Goal: Task Accomplishment & Management: Manage account settings

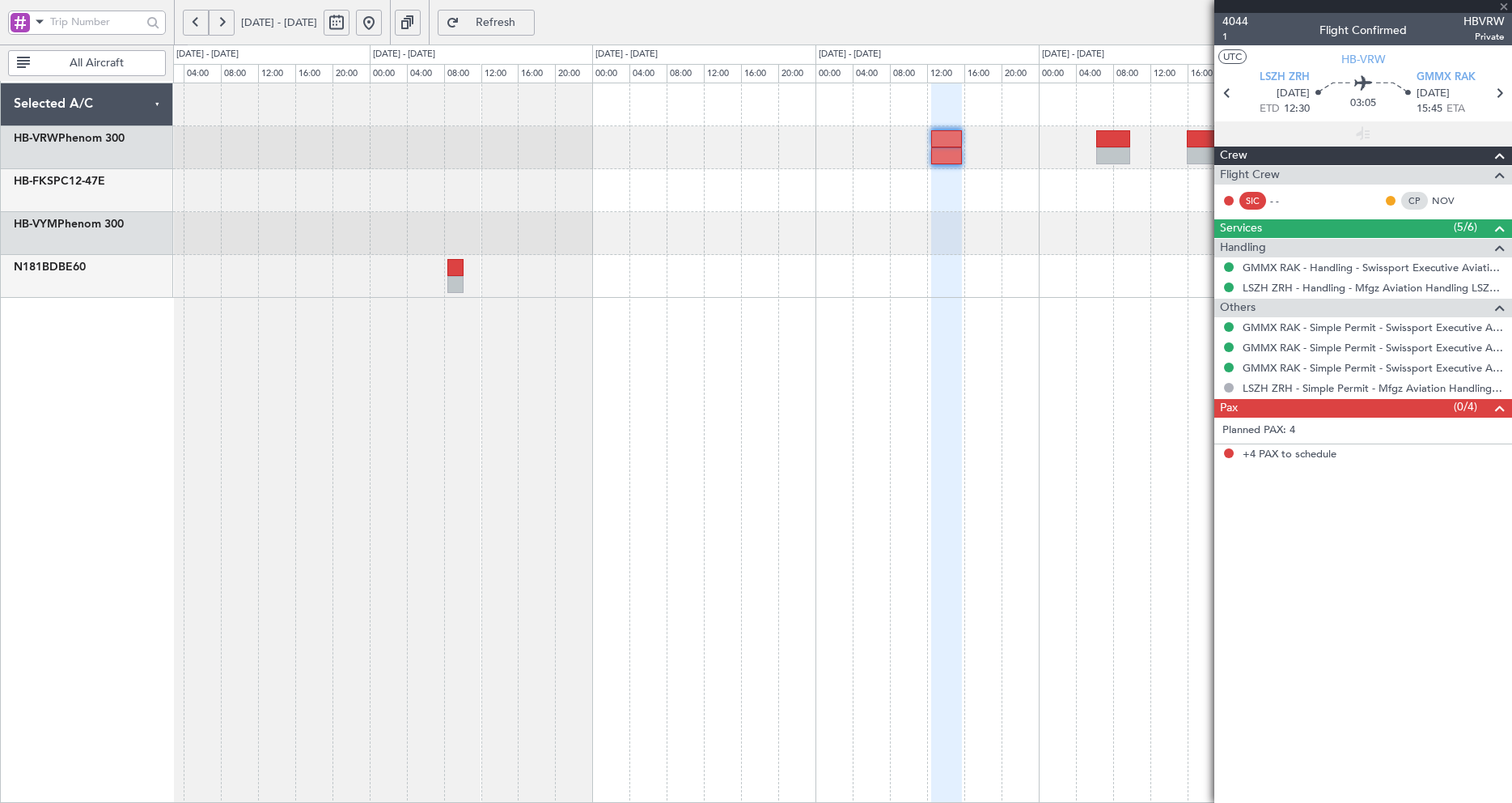
click at [1030, 344] on div at bounding box center [843, 443] width 1339 height 721
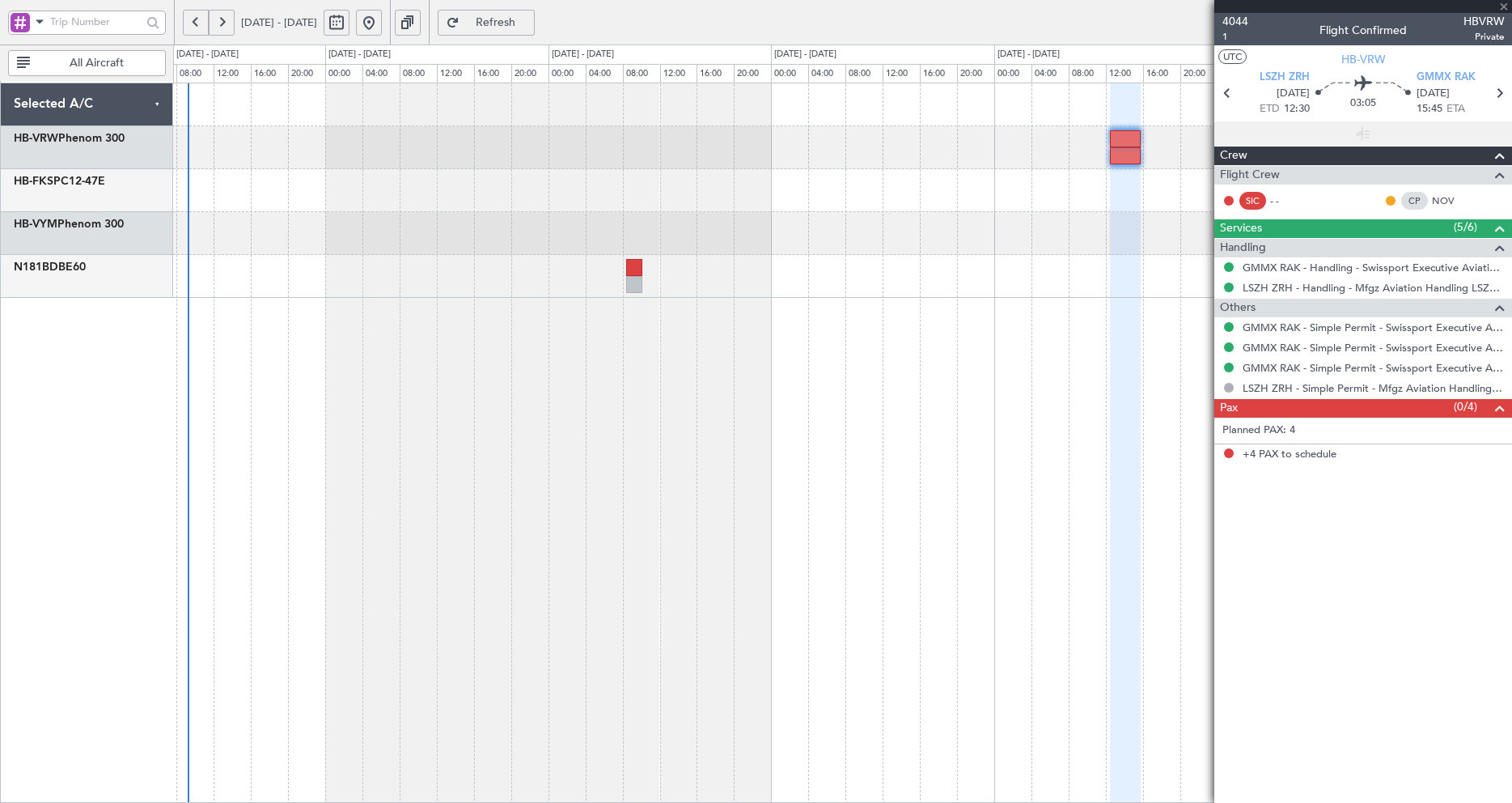
click at [640, 304] on div at bounding box center [843, 443] width 1339 height 721
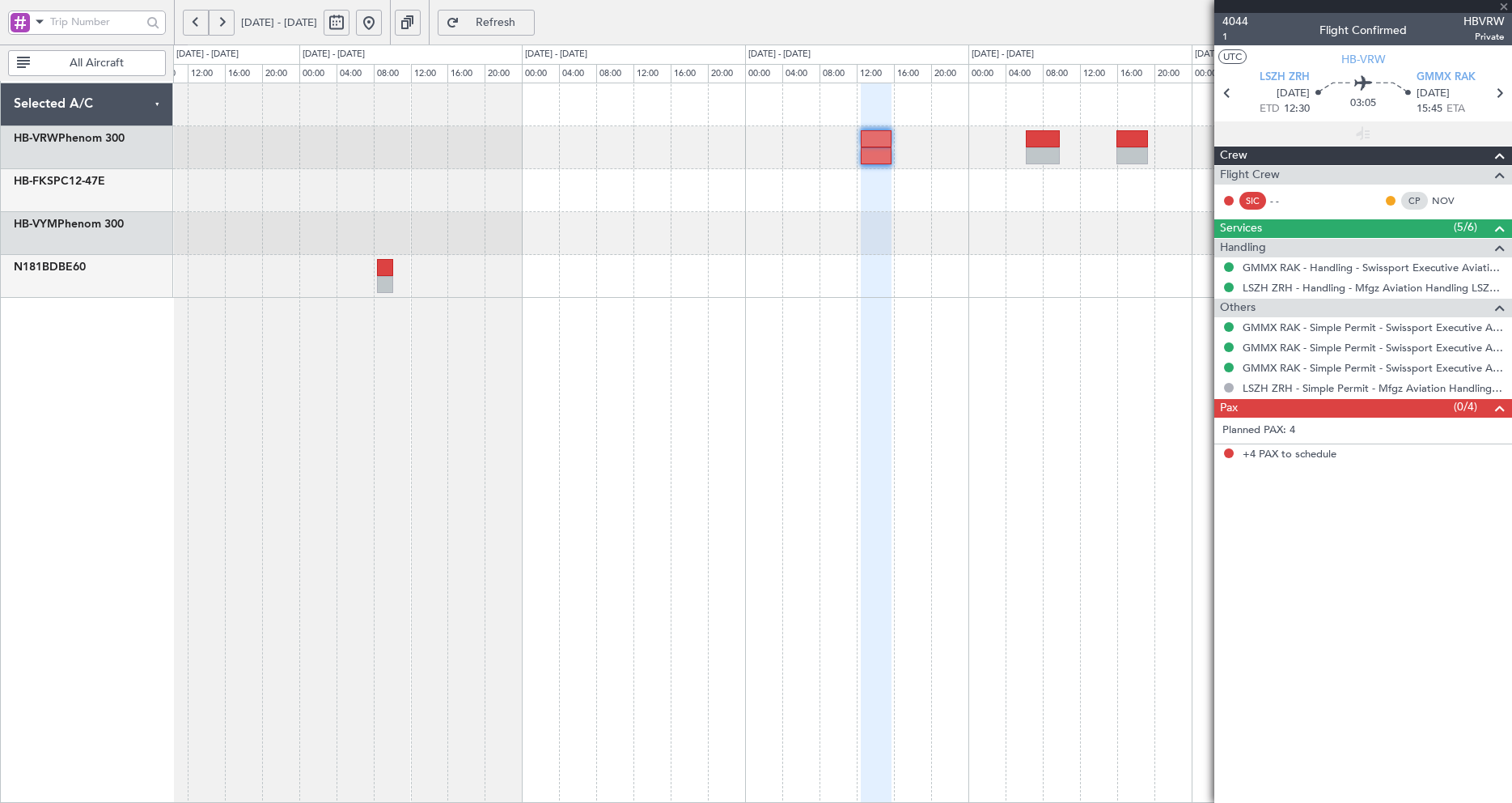
click at [854, 330] on div at bounding box center [843, 443] width 1339 height 721
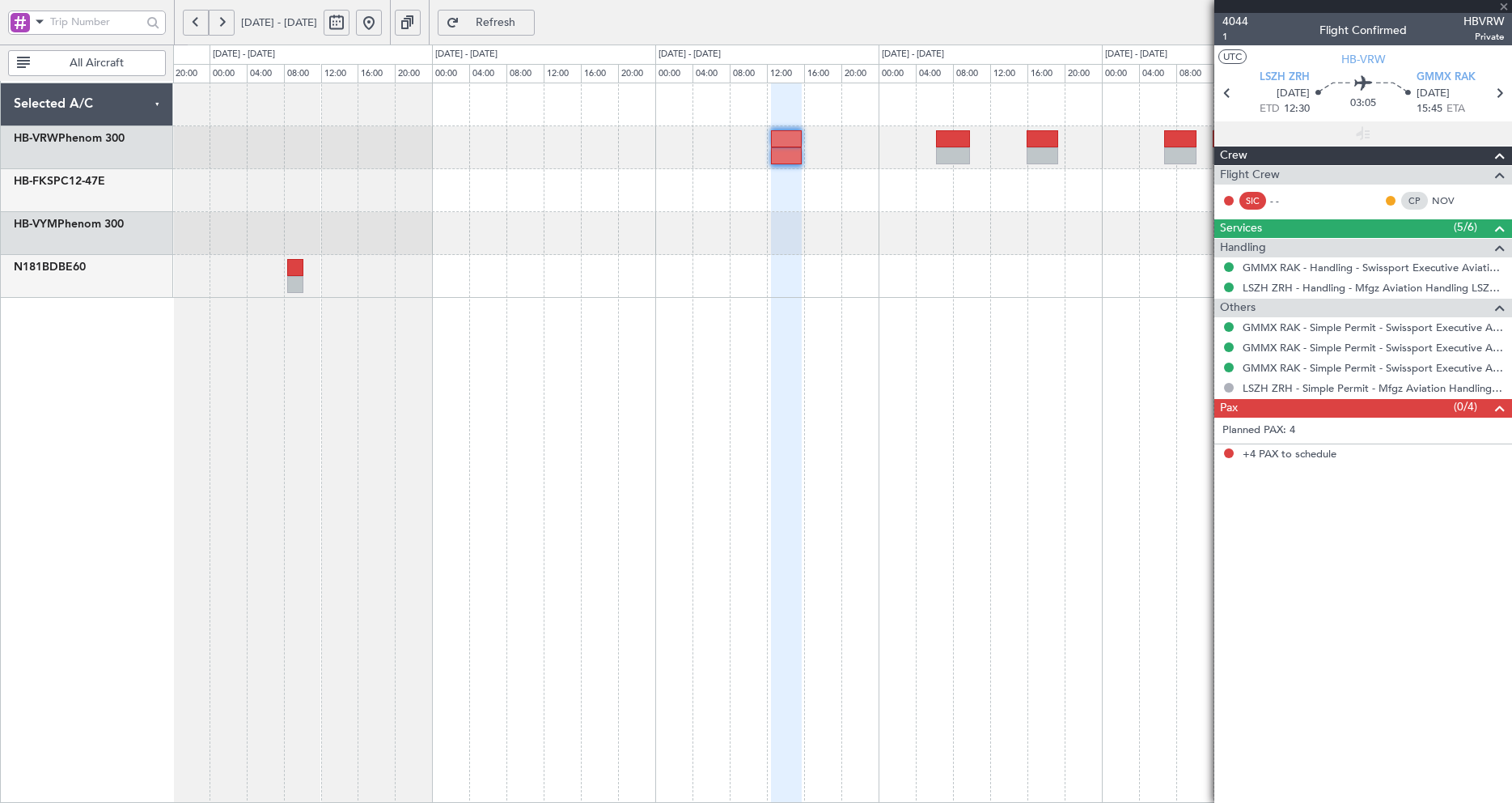
click at [1305, 458] on span "+4 PAX to schedule" at bounding box center [1289, 455] width 94 height 16
drag, startPoint x: 1258, startPoint y: 452, endPoint x: 1245, endPoint y: 453, distance: 13.0
click at [1257, 452] on span "+4 PAX to schedule" at bounding box center [1289, 455] width 94 height 16
click at [1220, 453] on div "+4 PAX to schedule" at bounding box center [1363, 454] width 298 height 21
click at [1227, 454] on button at bounding box center [1228, 454] width 10 height 10
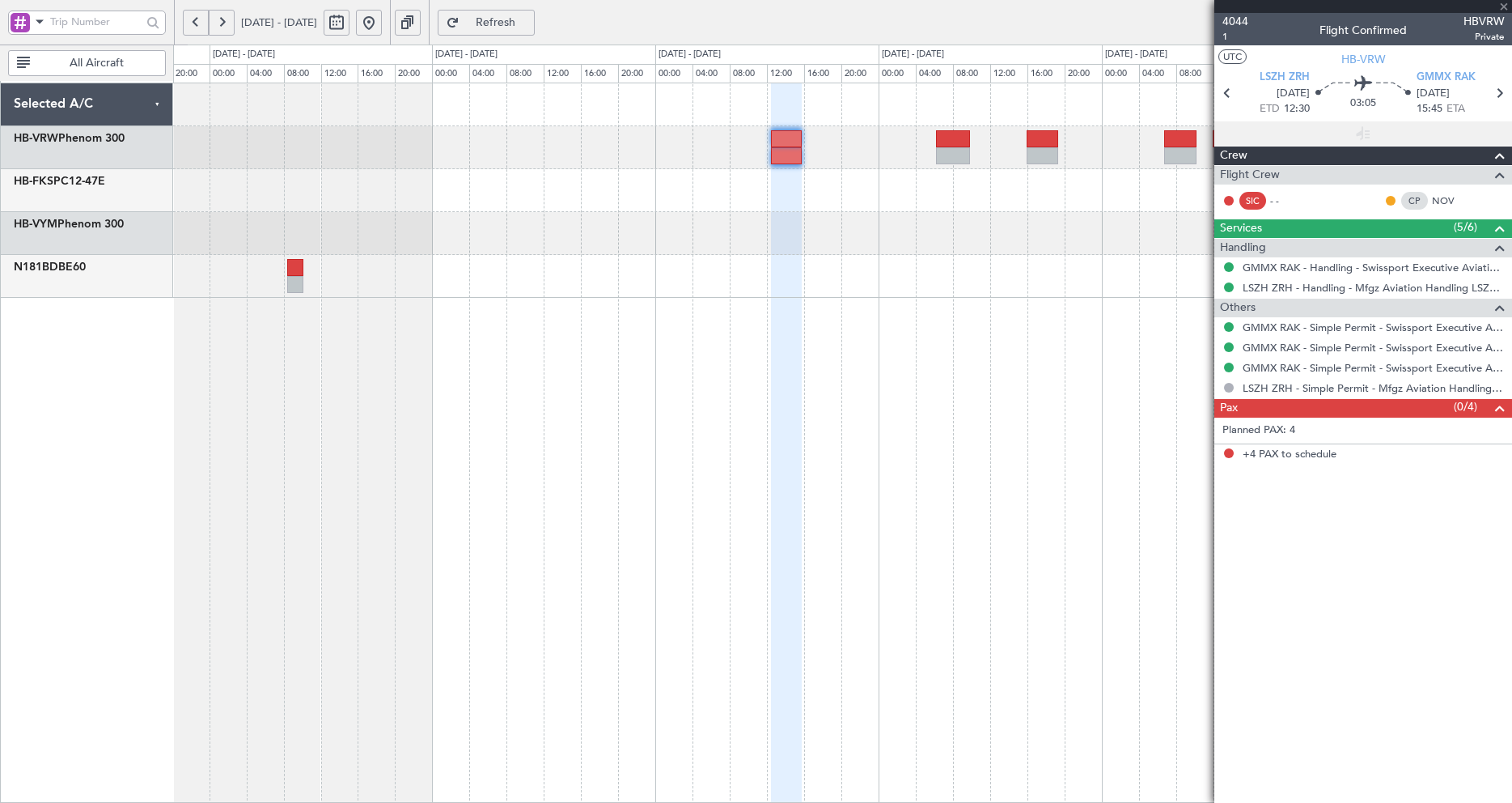
drag, startPoint x: 1252, startPoint y: 455, endPoint x: 1257, endPoint y: 443, distance: 13.0
click at [1253, 454] on span "+4 PAX to schedule" at bounding box center [1289, 455] width 94 height 16
click at [1258, 436] on label "Planned PAX: 4" at bounding box center [1259, 431] width 73 height 16
drag, startPoint x: 1274, startPoint y: 433, endPoint x: 1289, endPoint y: 433, distance: 15.0
click at [1279, 433] on label "Planned PAX: 4" at bounding box center [1259, 431] width 73 height 16
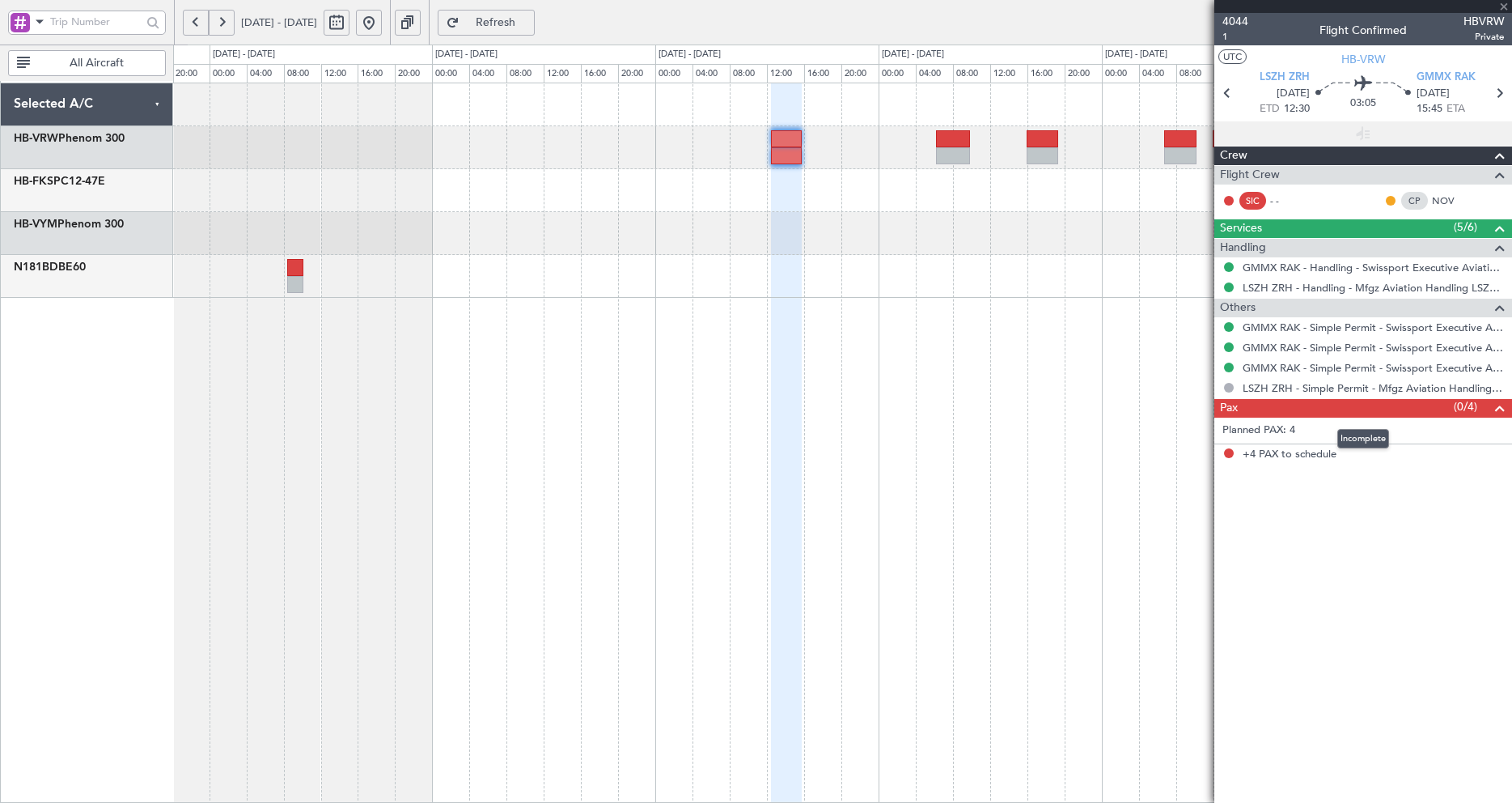
click at [1504, 403] on span at bounding box center [1499, 408] width 19 height 19
click at [1499, 403] on span at bounding box center [1499, 408] width 19 height 19
click at [1479, 390] on link "LSZH ZRH - Simple Permit - Mfgz Aviation Handling LSZH ZRH" at bounding box center [1373, 388] width 262 height 14
